Goal: Transaction & Acquisition: Purchase product/service

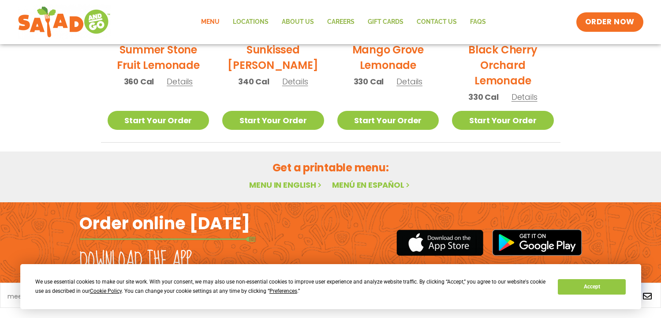
scroll to position [541, 0]
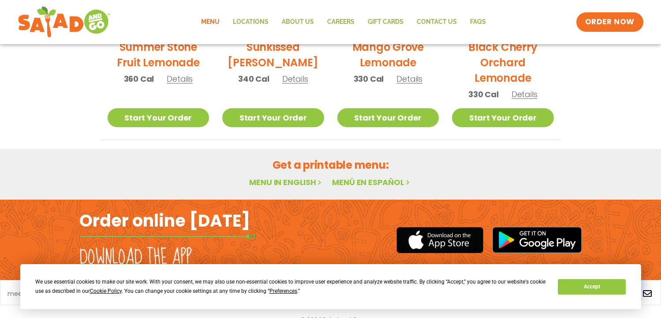
click at [296, 179] on link "Menu in English" at bounding box center [286, 182] width 74 height 11
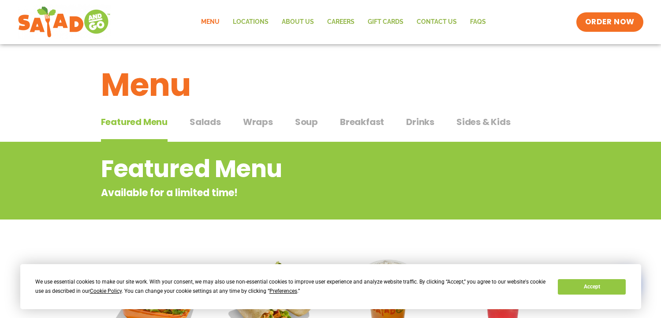
click at [198, 124] on span "Salads" at bounding box center [205, 121] width 31 height 13
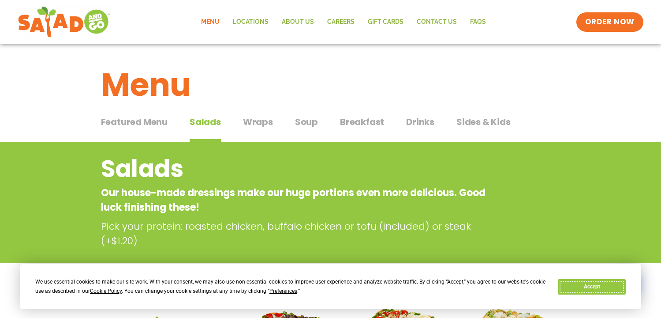
click at [609, 286] on button "Accept" at bounding box center [592, 286] width 68 height 15
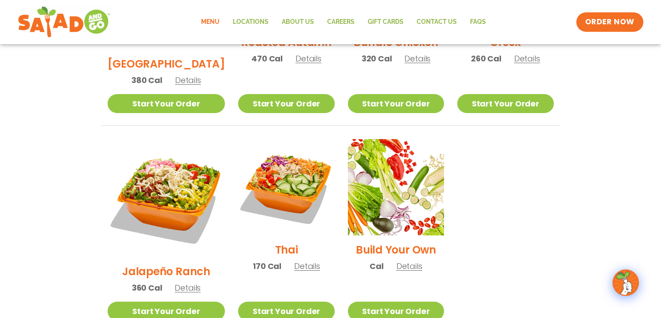
scroll to position [597, 0]
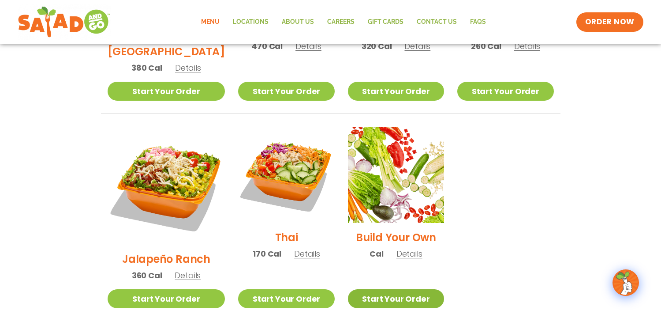
click at [366, 289] on link "Start Your Order" at bounding box center [396, 298] width 96 height 19
